Goal: Use online tool/utility: Use online tool/utility

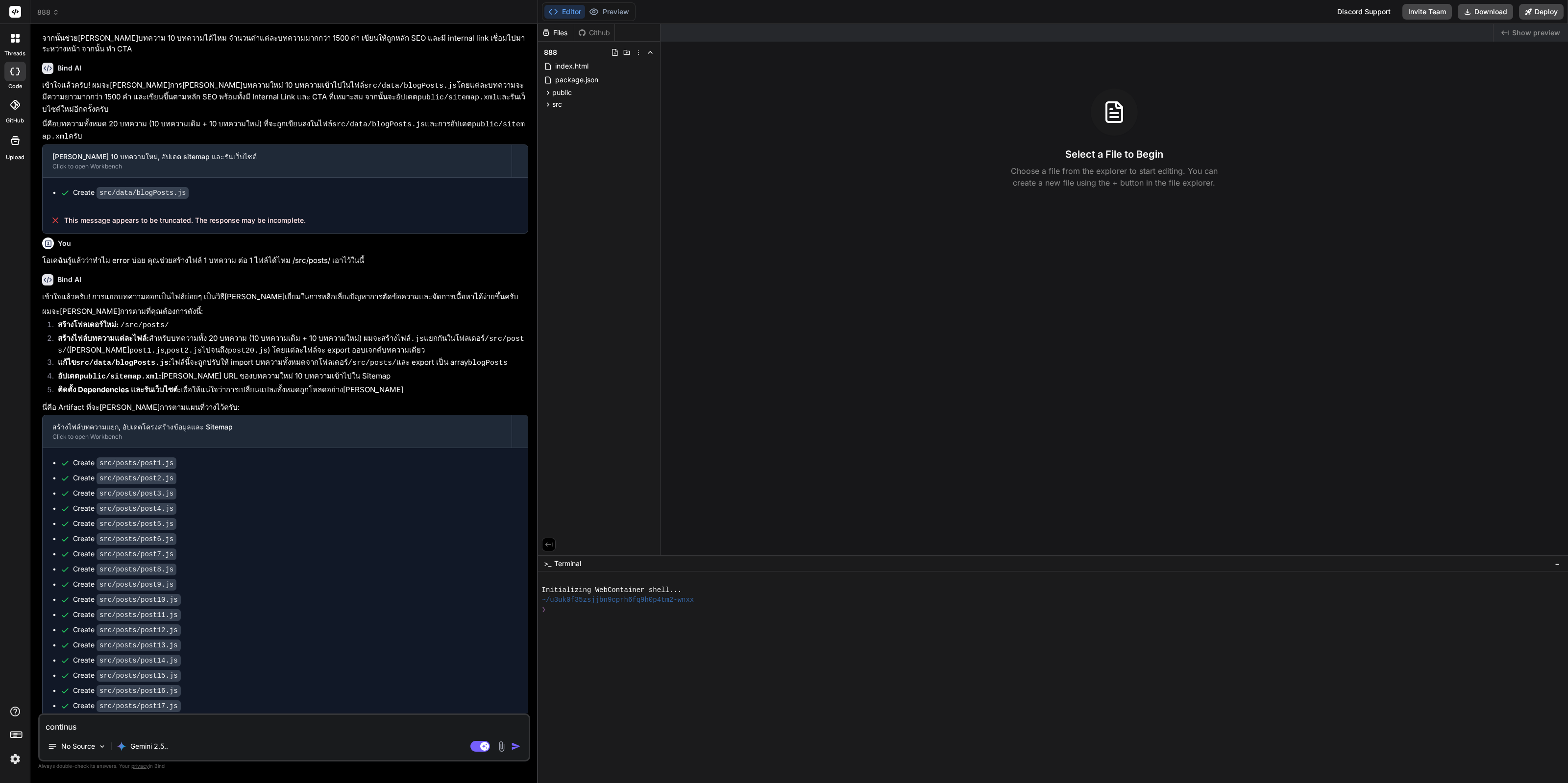
scroll to position [716, 0]
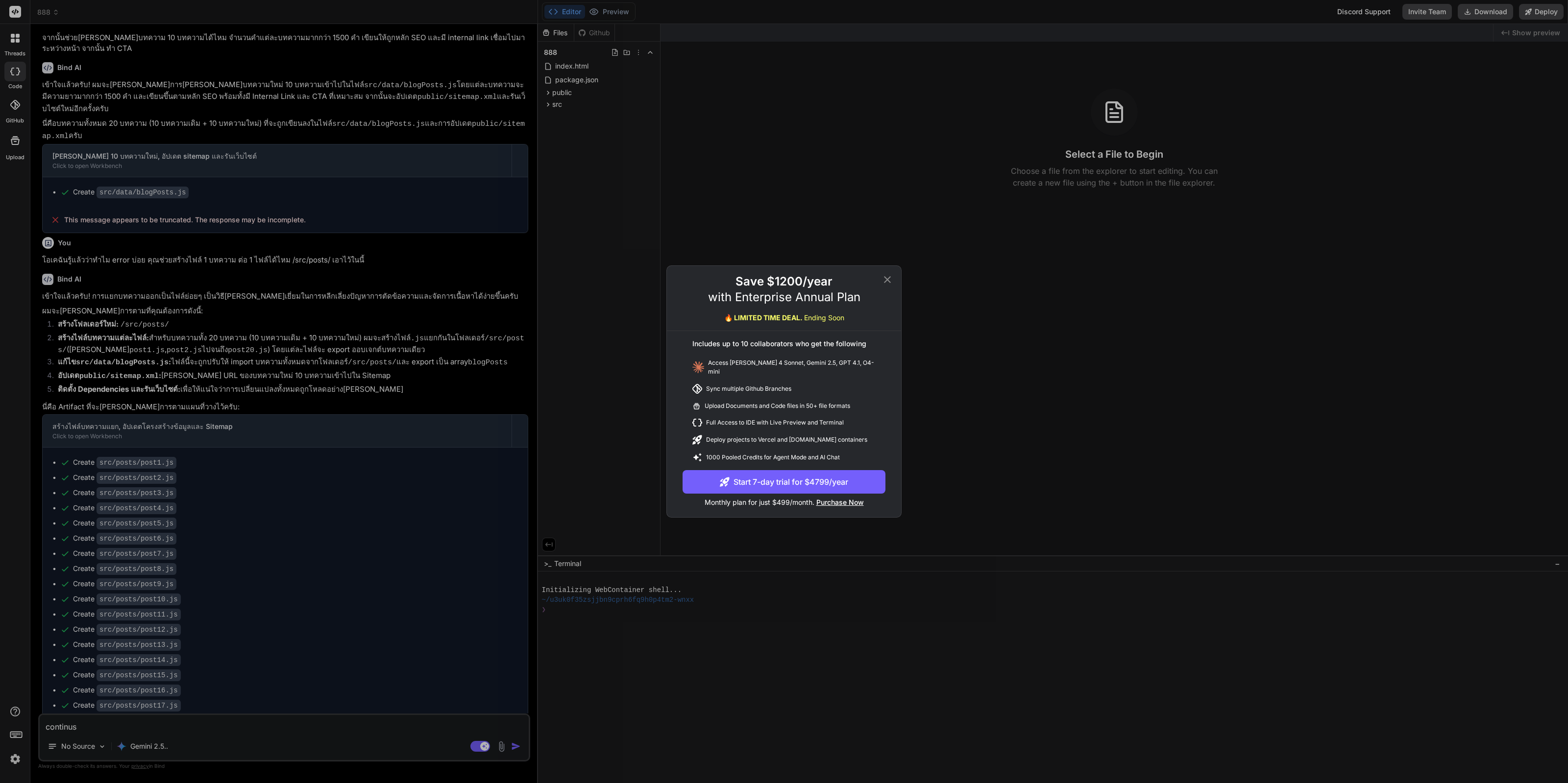
click at [892, 281] on icon at bounding box center [887, 279] width 12 height 12
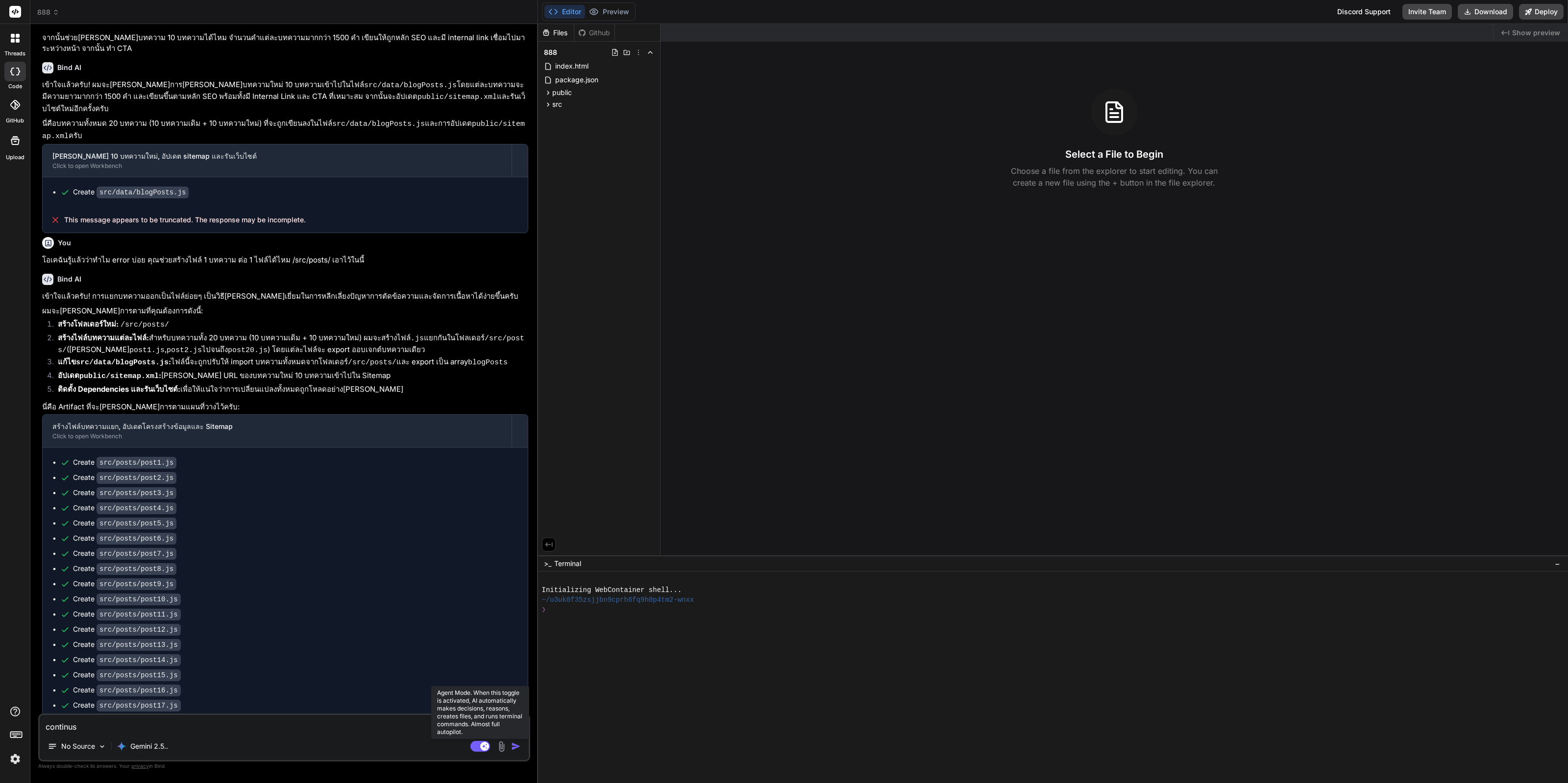
click at [488, 625] on rect at bounding box center [485, 746] width 9 height 9
click at [393, 625] on textarea "continus" at bounding box center [284, 723] width 489 height 18
click at [509, 625] on div "Agent Mode. When this toggle is activated, AI automatically makes decisions, re…" at bounding box center [497, 746] width 57 height 12
click at [516, 625] on img "button" at bounding box center [516, 746] width 10 height 10
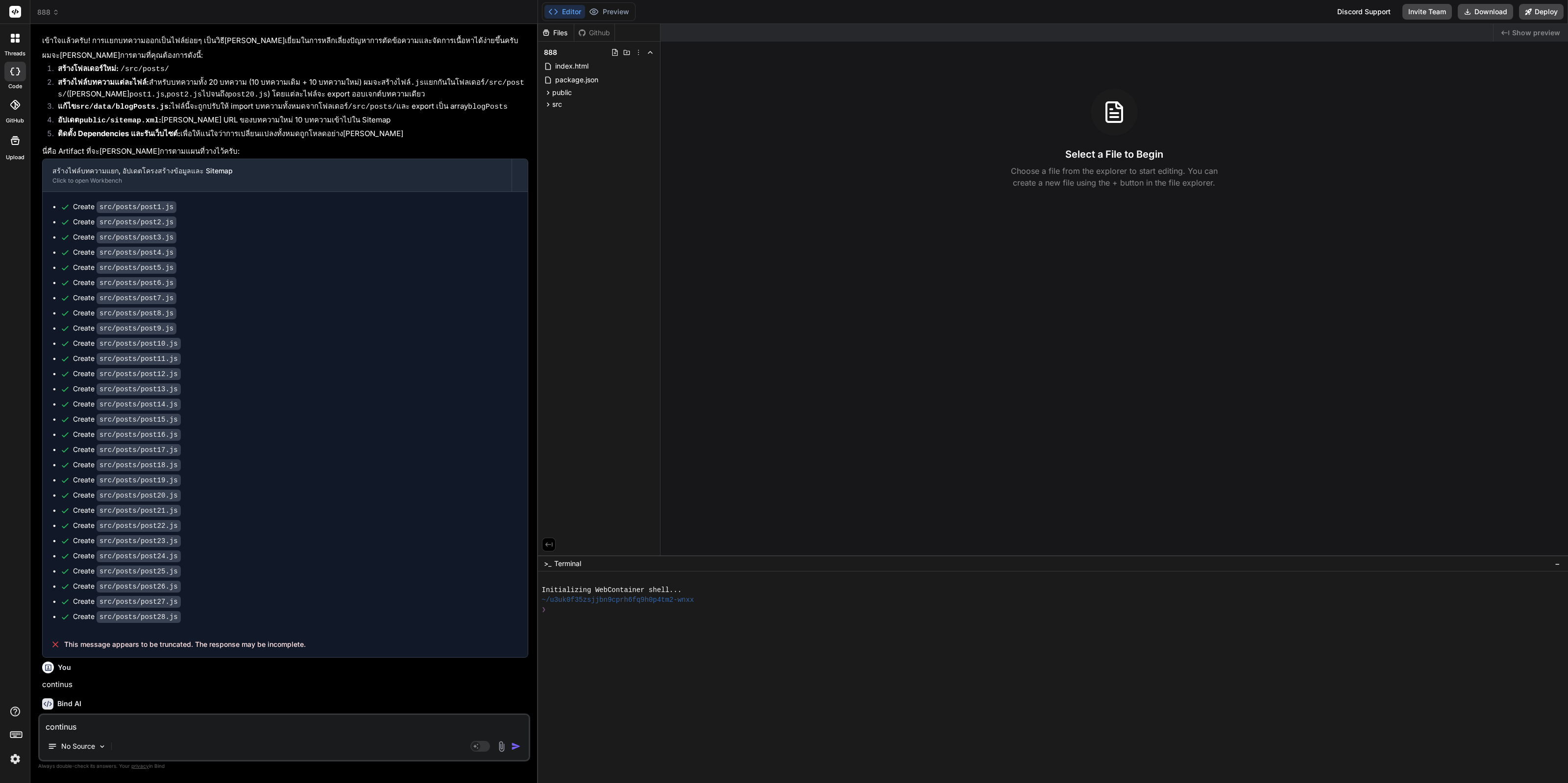
scroll to position [972, 0]
type textarea "x"
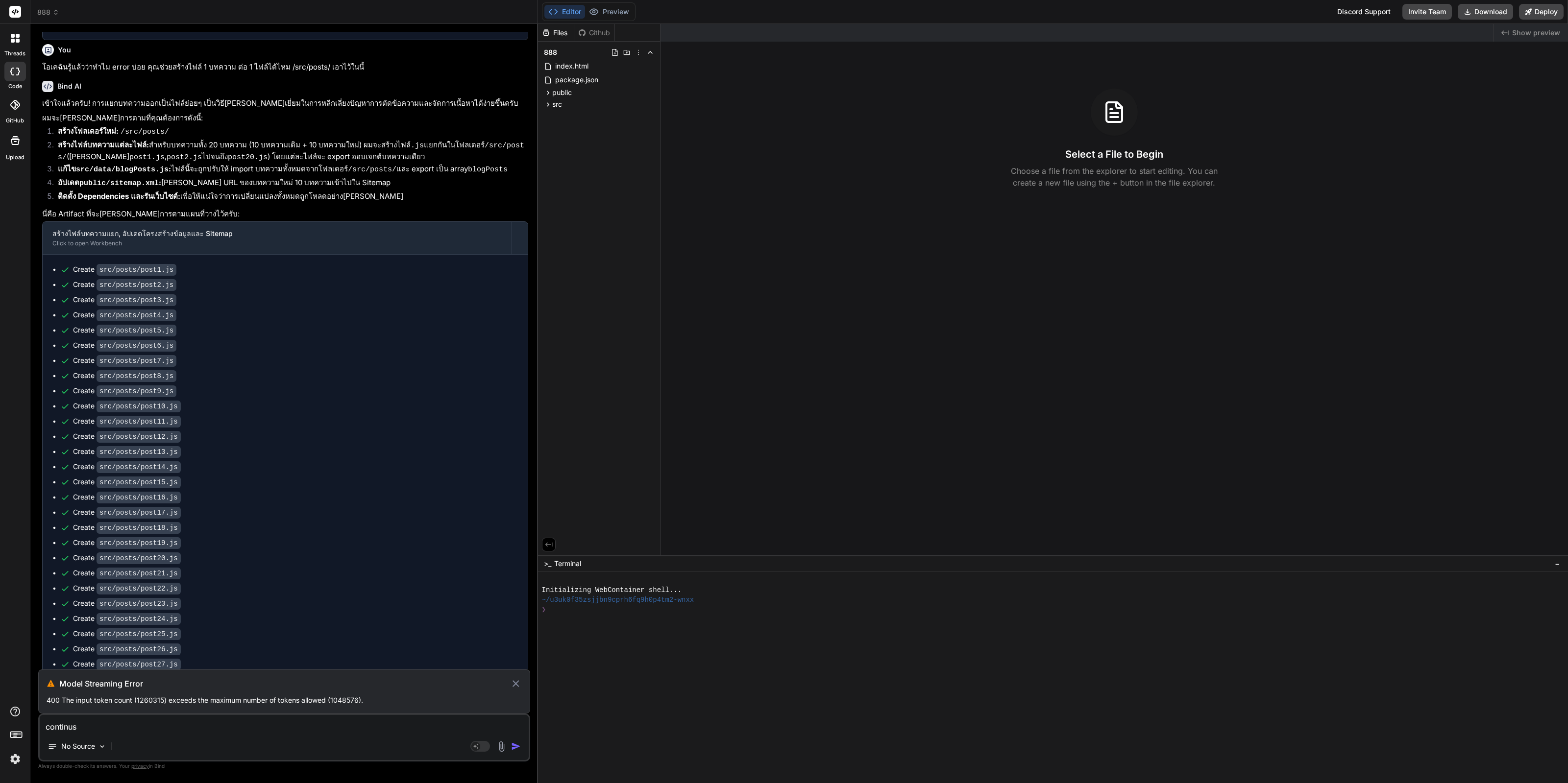
scroll to position [947, 0]
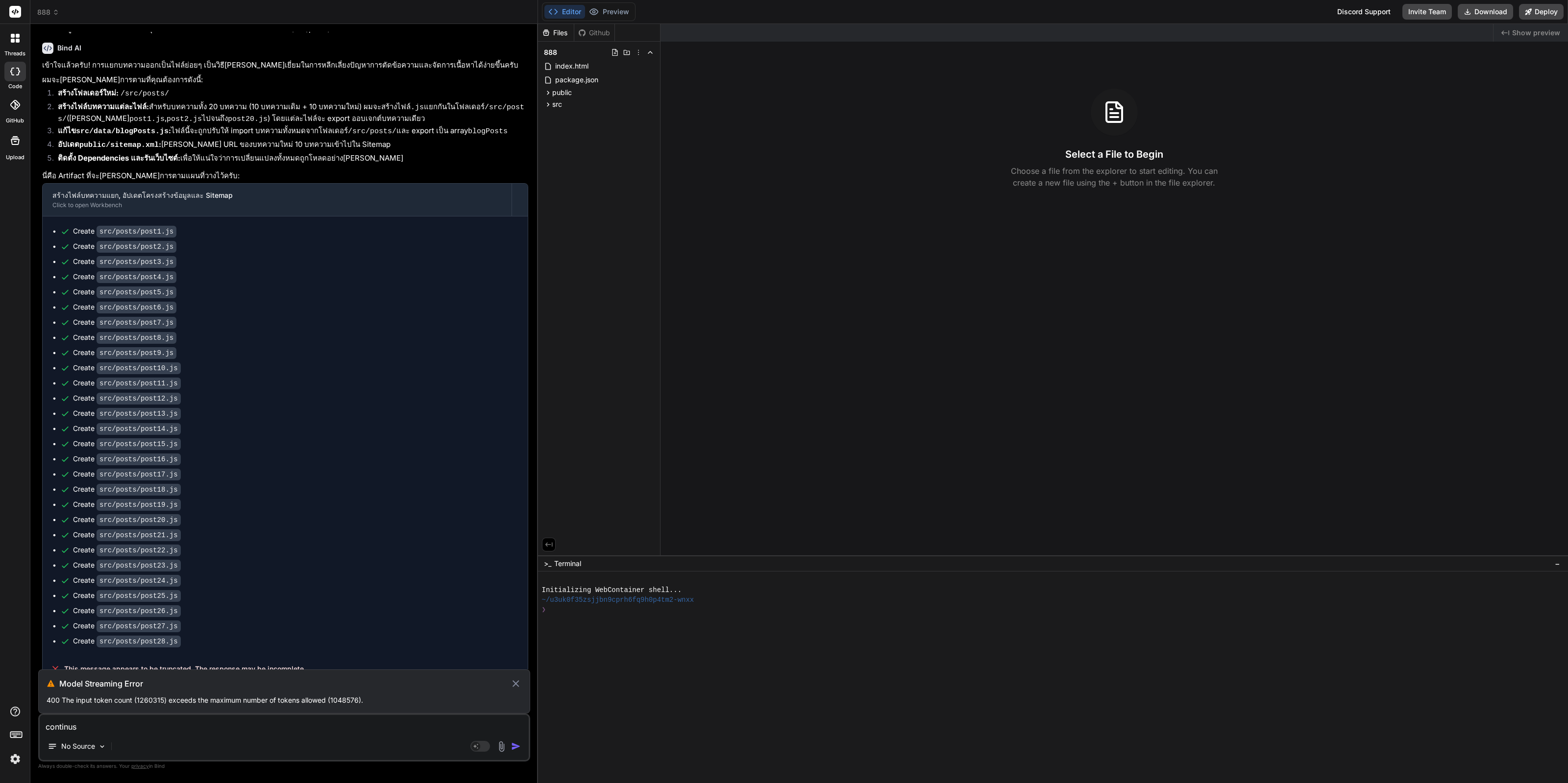
click at [274, 625] on div "continus No Source Agent Mode. When this toggle is activated, AI automatically …" at bounding box center [284, 737] width 492 height 48
click at [284, 625] on textarea "continus" at bounding box center [284, 723] width 489 height 18
click at [1254, 6] on button "Download" at bounding box center [1485, 12] width 55 height 16
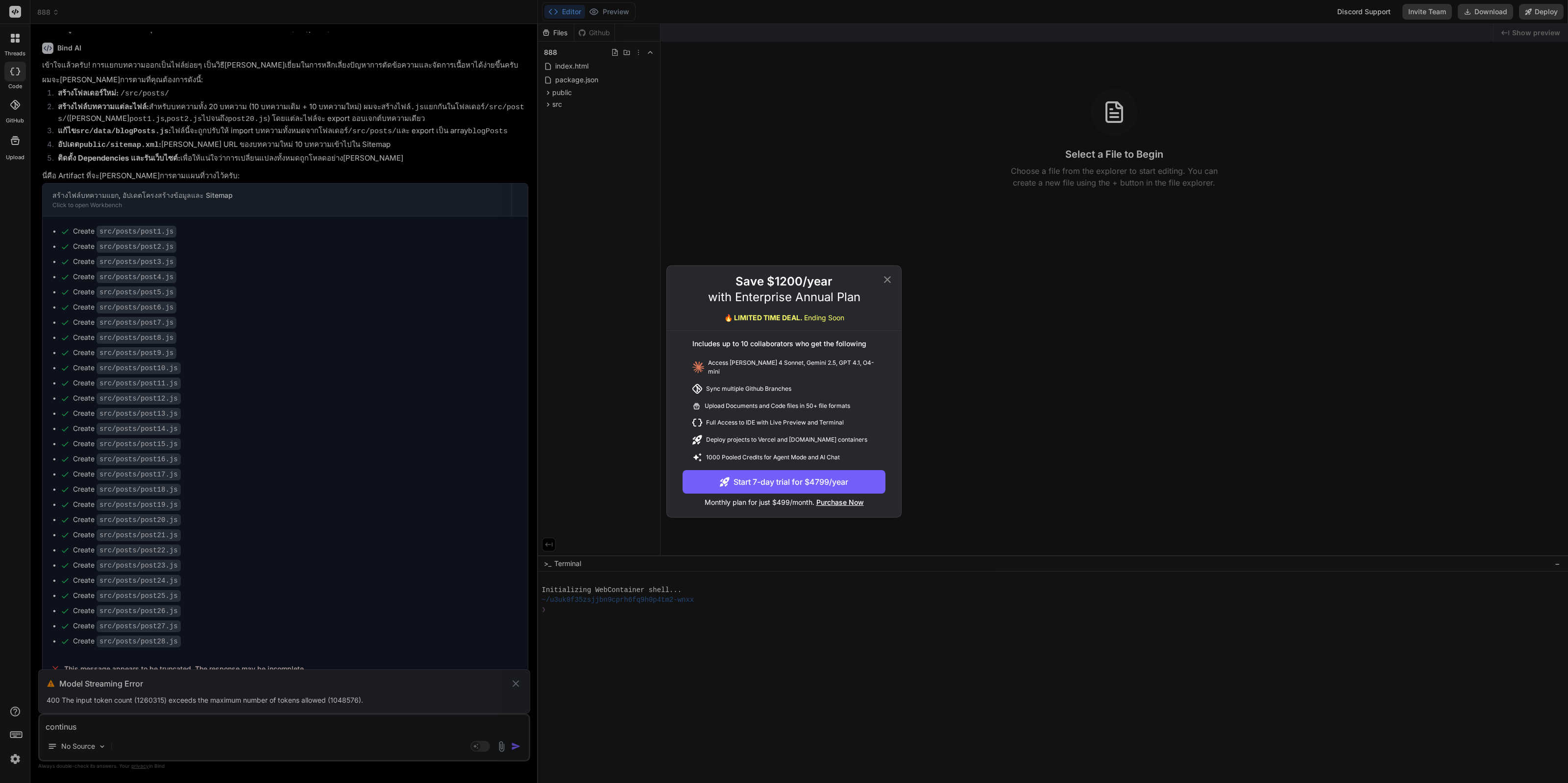
click at [1031, 305] on div "Save $1200/year with Enterprise Annual Plan 🔥 LIMITED TIME DEAL. Ending Soon In…" at bounding box center [784, 391] width 1568 height 783
